Goal: Task Accomplishment & Management: Use online tool/utility

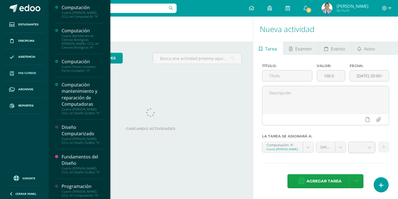
click at [20, 72] on span "Mis cursos" at bounding box center [27, 73] width 18 height 4
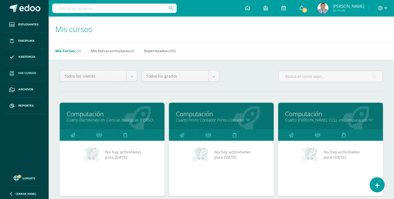
click at [290, 119] on link "Cuarto Bach. CCLL en Computación "A"" at bounding box center [330, 119] width 91 height 5
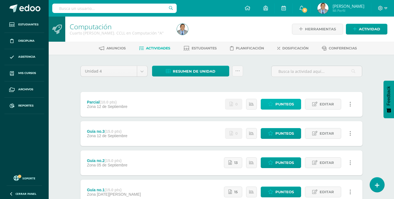
click at [277, 102] on span "Punteos" at bounding box center [284, 104] width 19 height 10
